Goal: Task Accomplishment & Management: Manage account settings

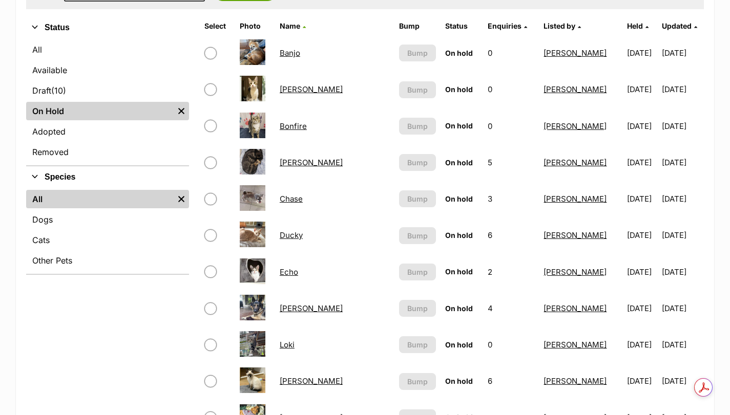
scroll to position [256, 0]
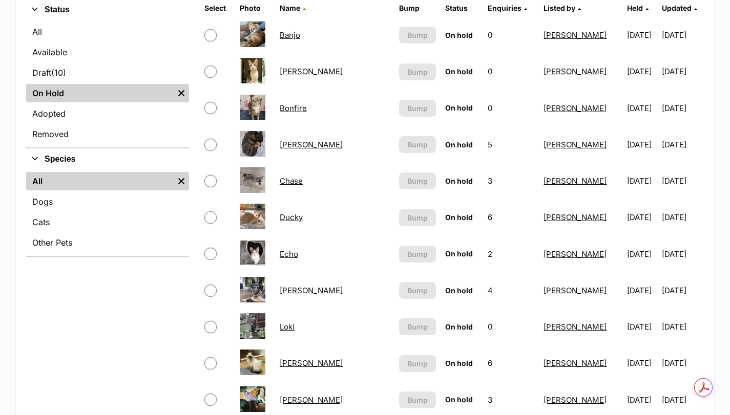
click at [308, 293] on link "[PERSON_NAME]" at bounding box center [311, 291] width 63 height 10
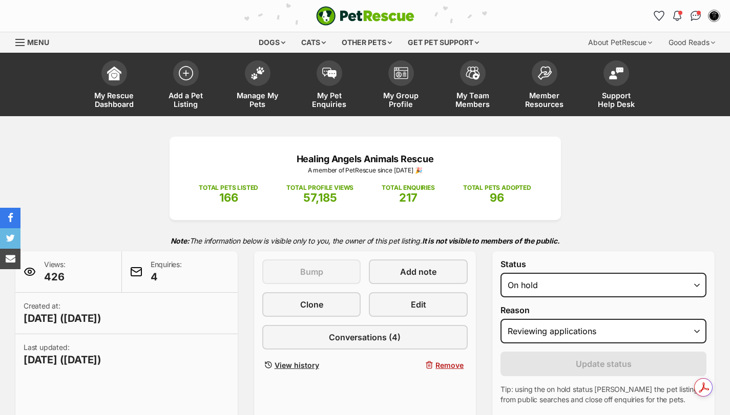
select select "reviewing_applications"
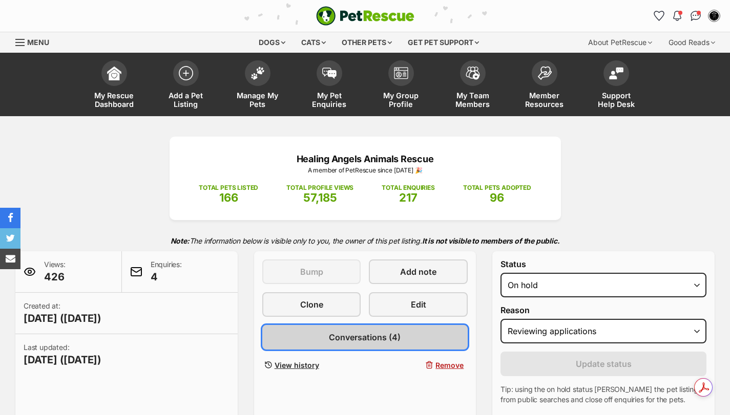
click at [385, 333] on span "Conversations (4)" at bounding box center [365, 337] width 72 height 12
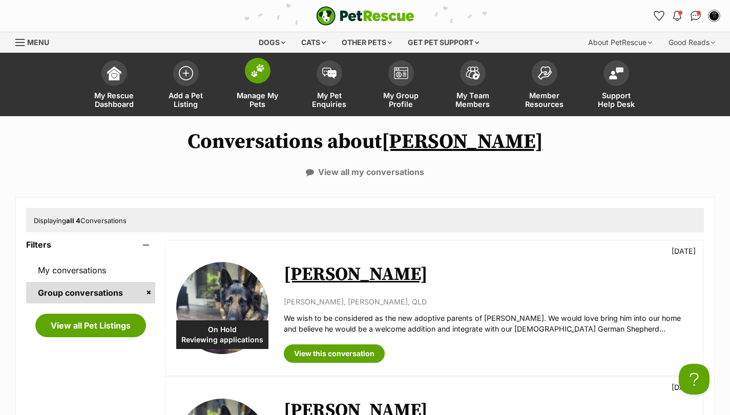
click at [259, 70] on img at bounding box center [257, 70] width 14 height 13
